Goal: Find specific page/section: Find specific page/section

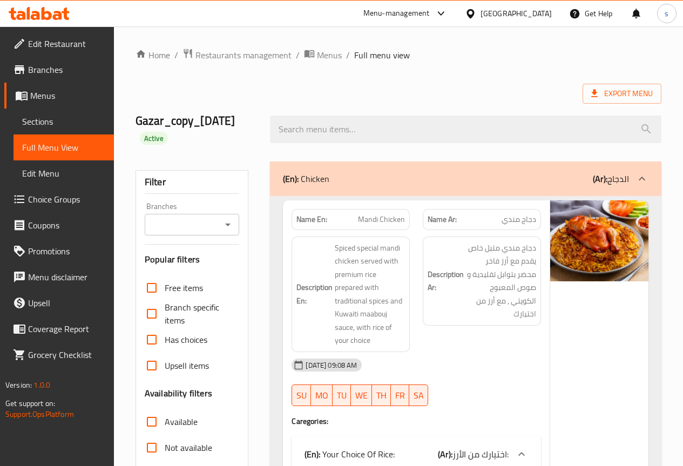
click at [426, 109] on div at bounding box center [465, 129] width 404 height 40
click at [58, 6] on div at bounding box center [39, 14] width 78 height 22
click at [64, 57] on link "Branches" at bounding box center [59, 70] width 110 height 26
